Goal: Check status: Check status

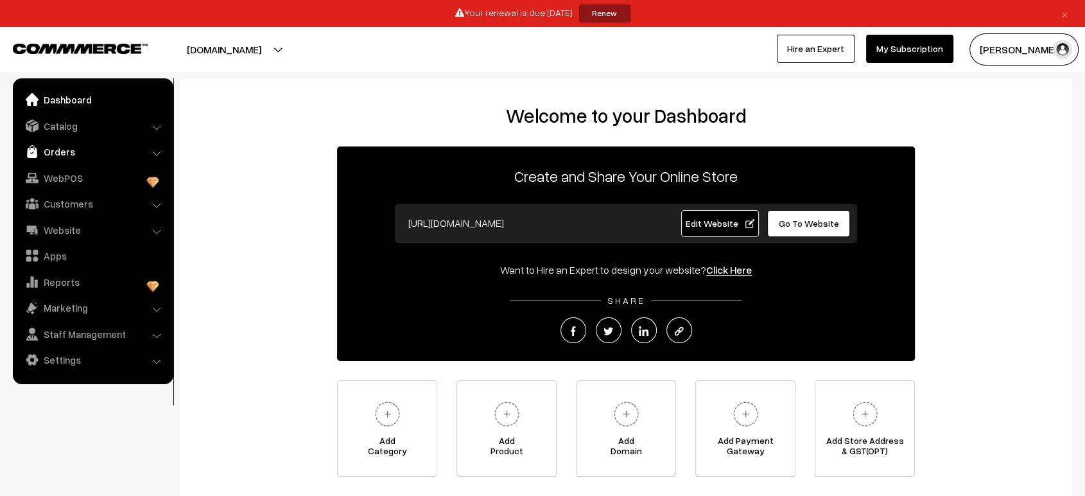
click at [67, 153] on link "Orders" at bounding box center [92, 151] width 153 height 23
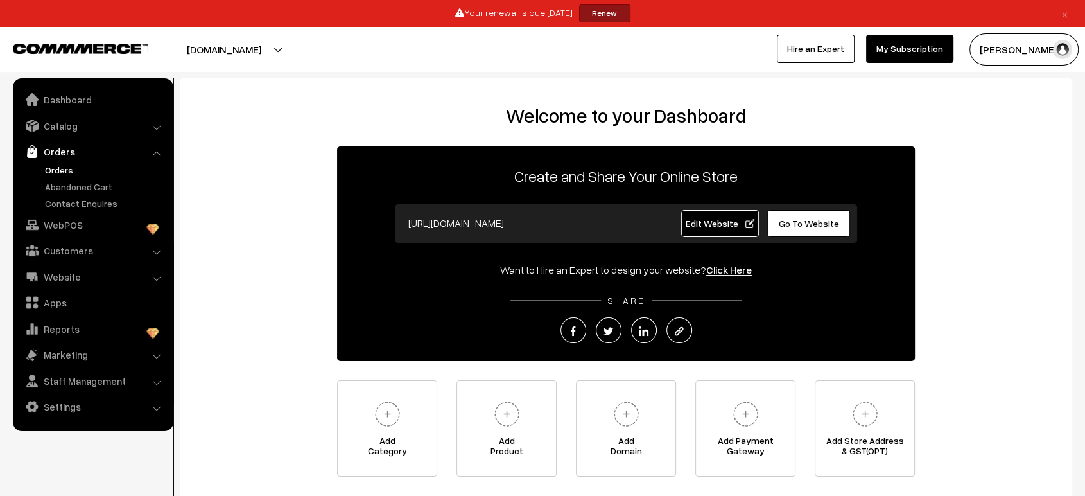
click at [62, 165] on link "Orders" at bounding box center [105, 169] width 127 height 13
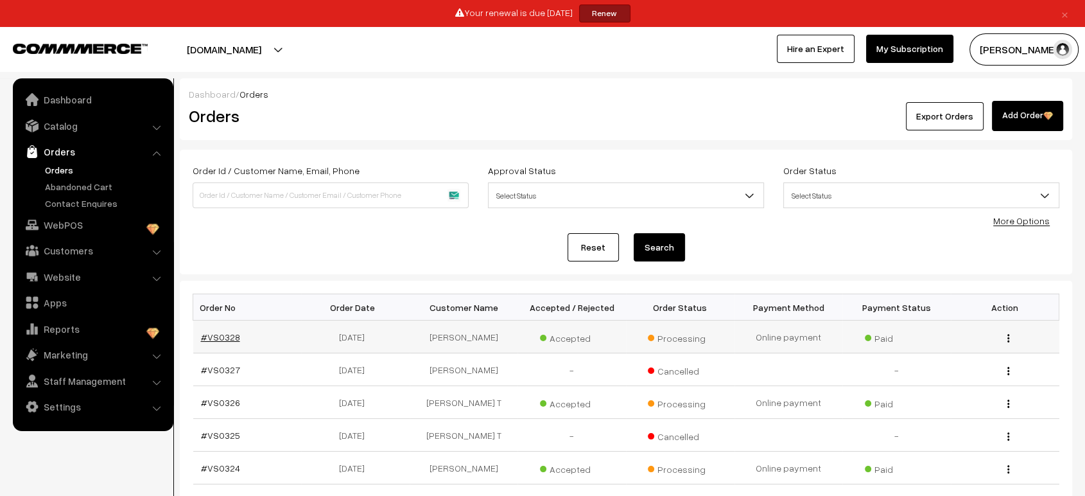
click at [227, 333] on link "#VS0328" at bounding box center [220, 336] width 39 height 11
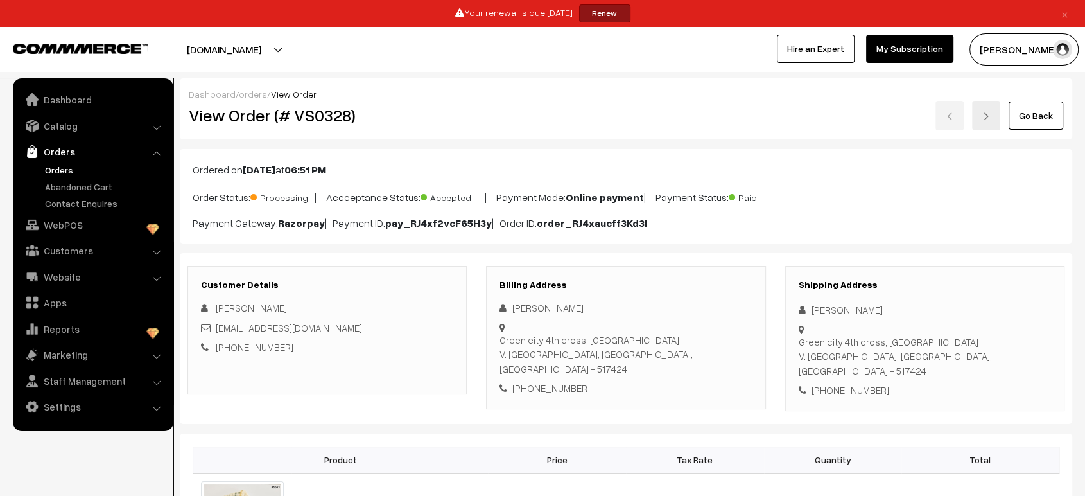
scroll to position [214, 0]
